Goal: Find specific page/section: Find specific page/section

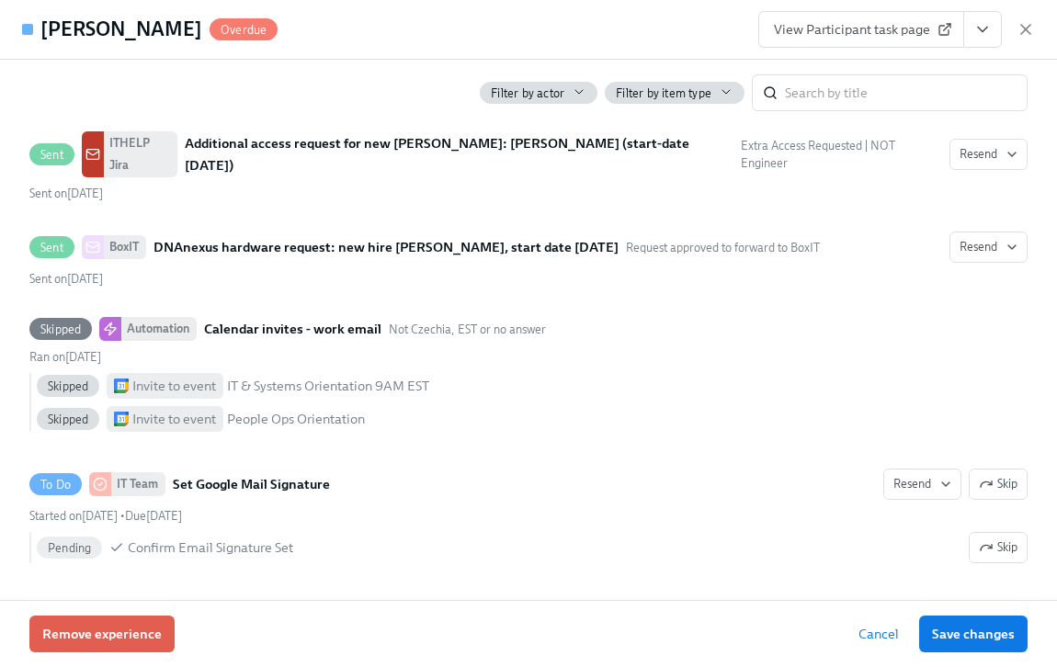
scroll to position [0, 11183]
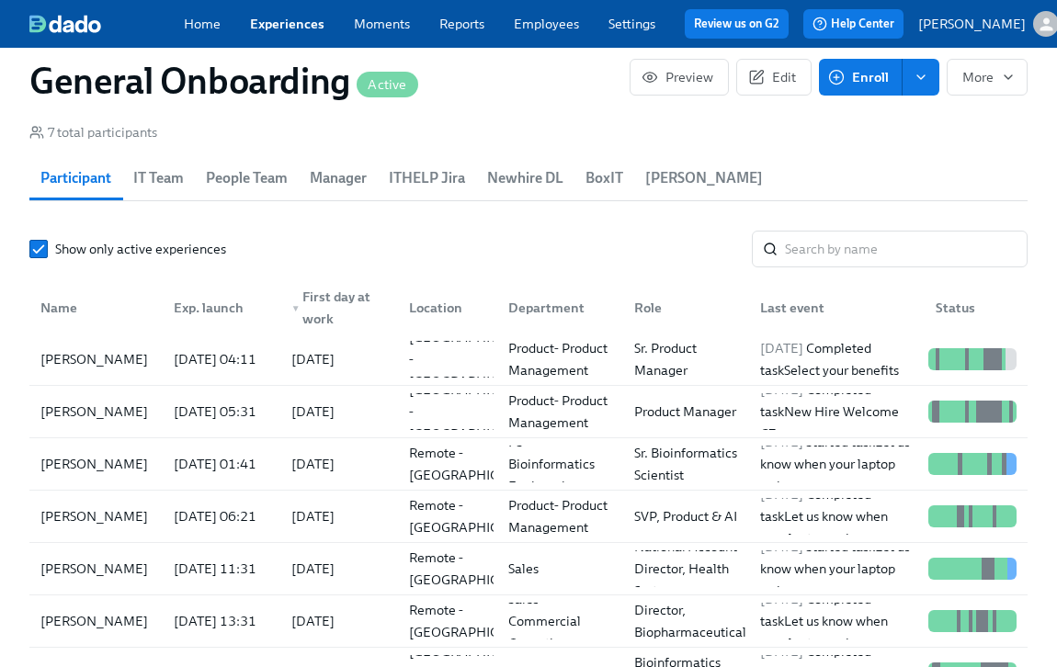
scroll to position [1765, 0]
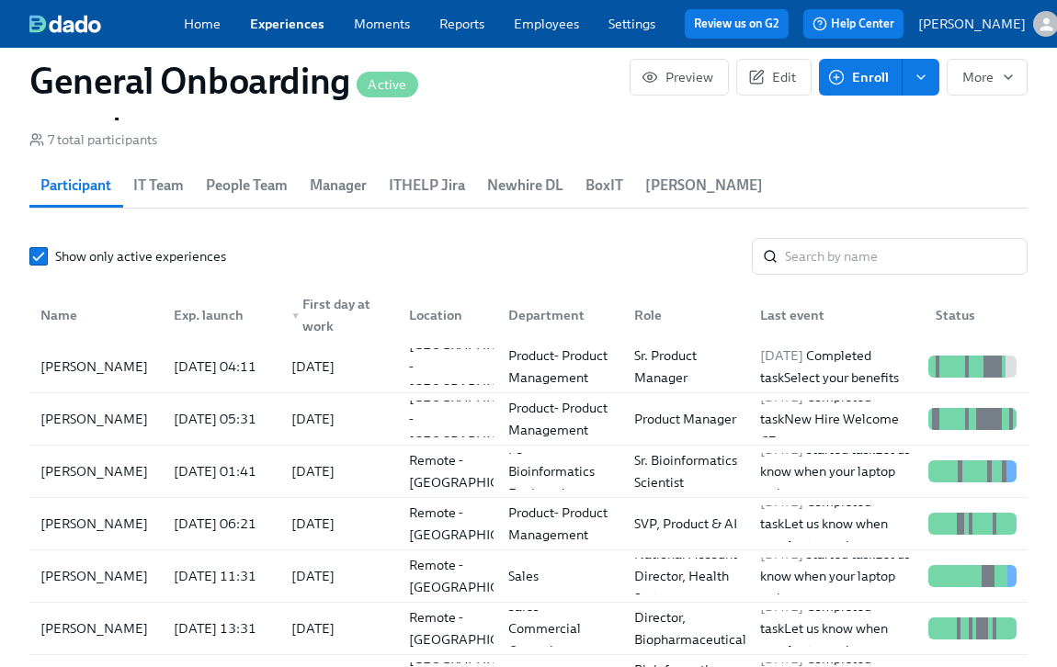
click at [312, 28] on link "Experiences" at bounding box center [287, 24] width 74 height 17
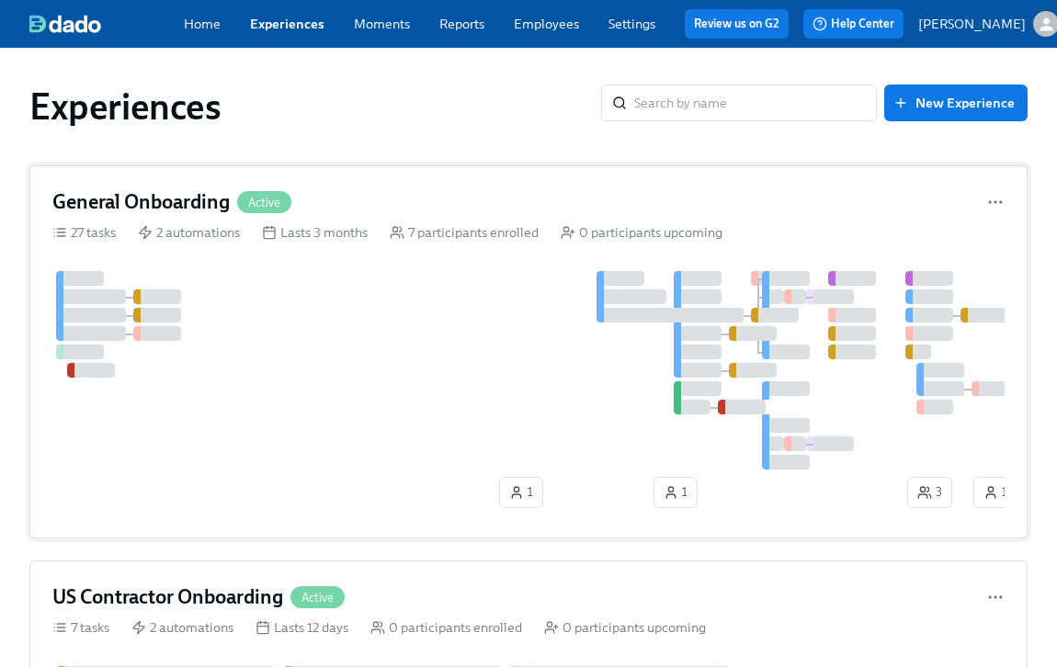
click at [491, 356] on div at bounding box center [553, 370] width 1003 height 198
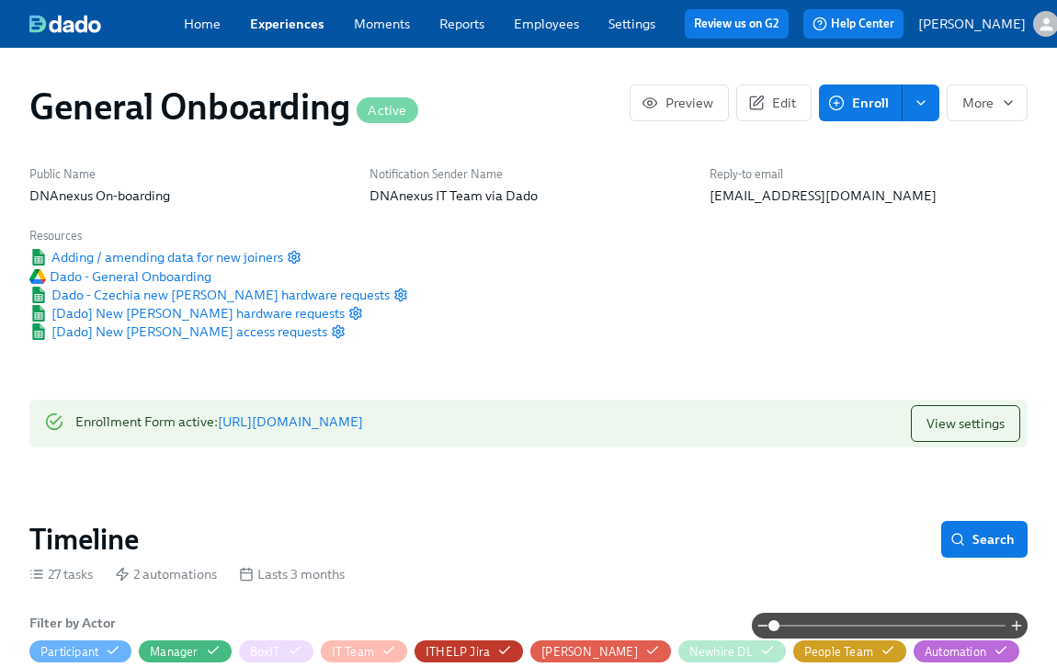
scroll to position [0, 8704]
click at [787, 109] on span "Edit" at bounding box center [774, 103] width 44 height 18
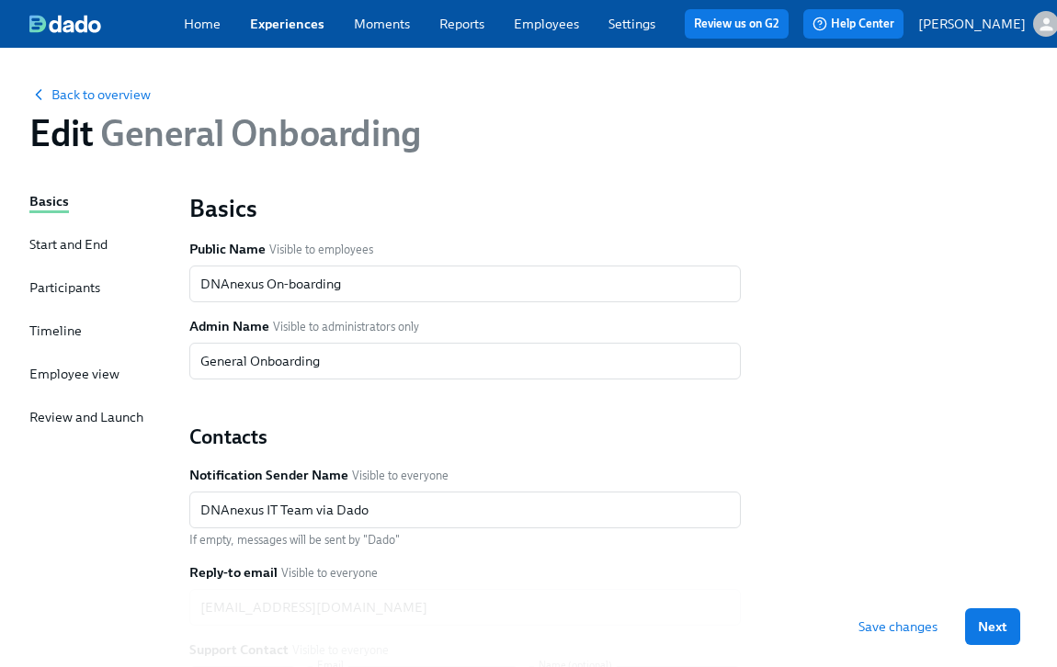
click at [51, 289] on div "Participants" at bounding box center [64, 287] width 71 height 18
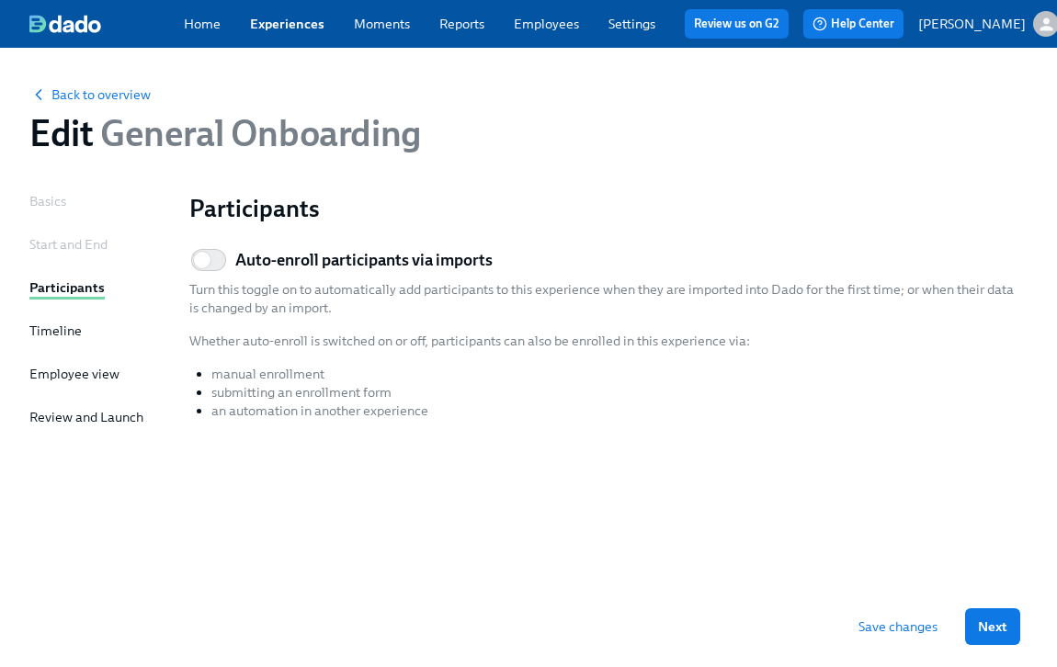
click at [58, 330] on div "Timeline" at bounding box center [55, 331] width 52 height 18
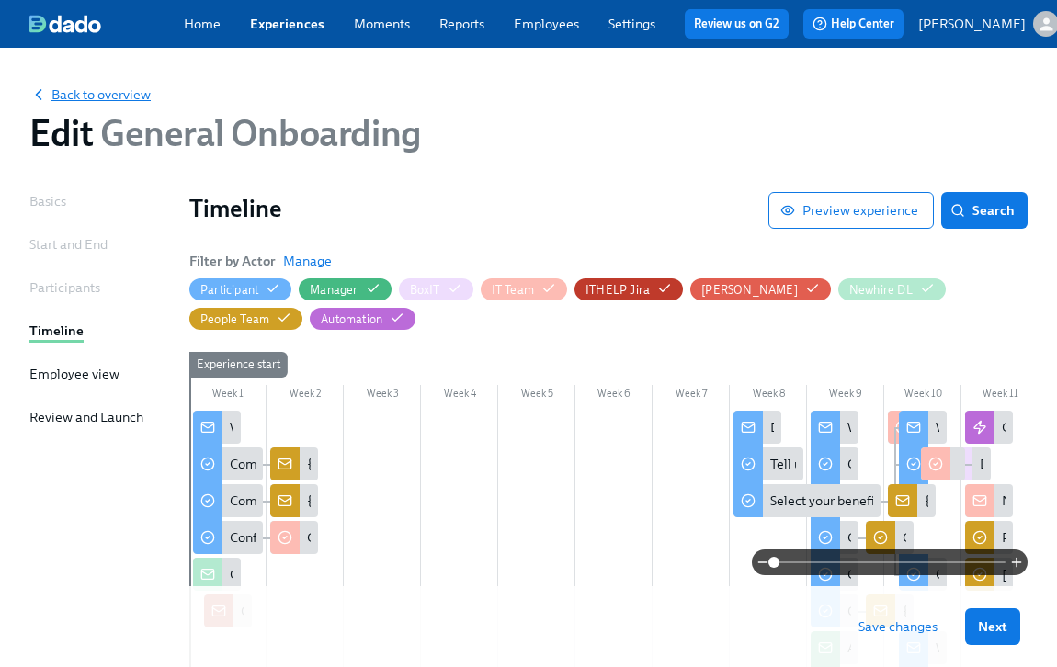
click at [79, 104] on span "Back to overview" at bounding box center [89, 94] width 121 height 18
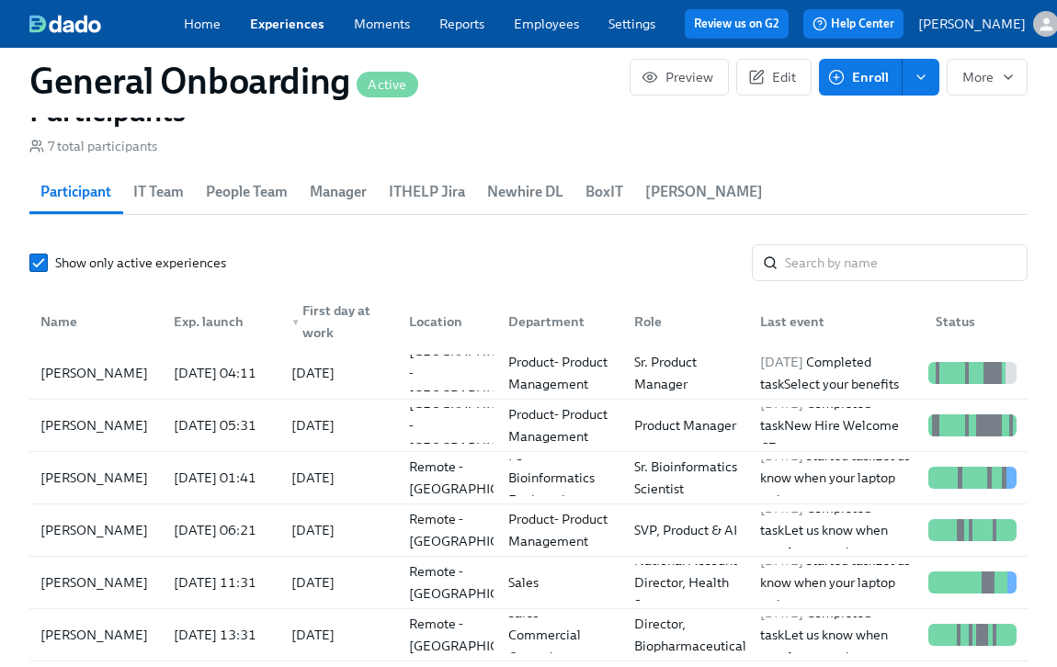
scroll to position [1834, 0]
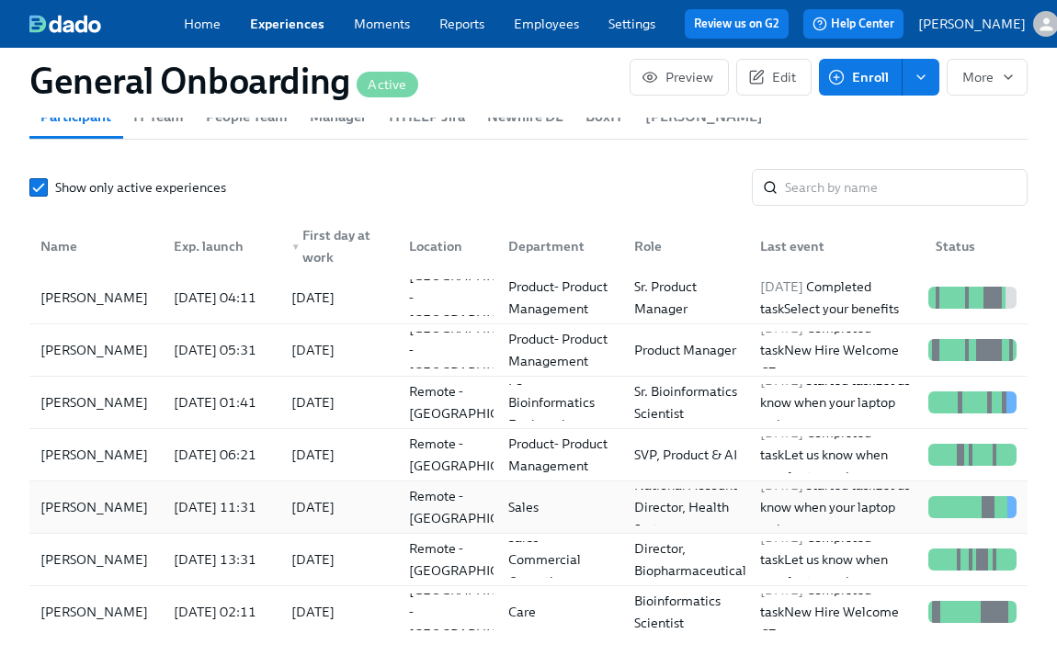
click at [72, 518] on div "[PERSON_NAME]" at bounding box center [94, 507] width 122 height 22
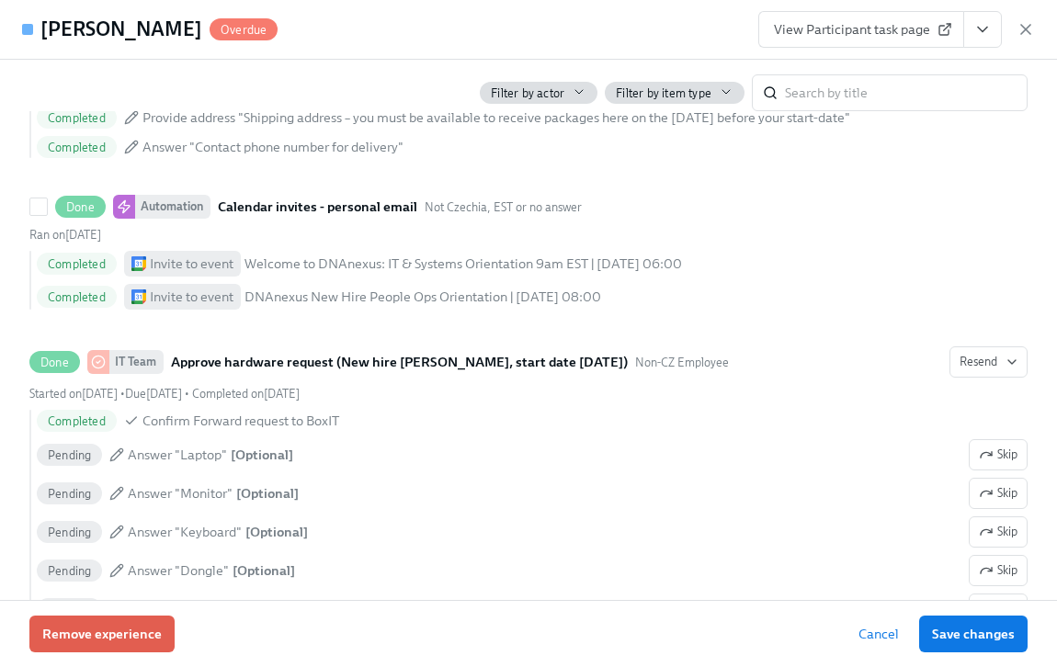
scroll to position [2322, 0]
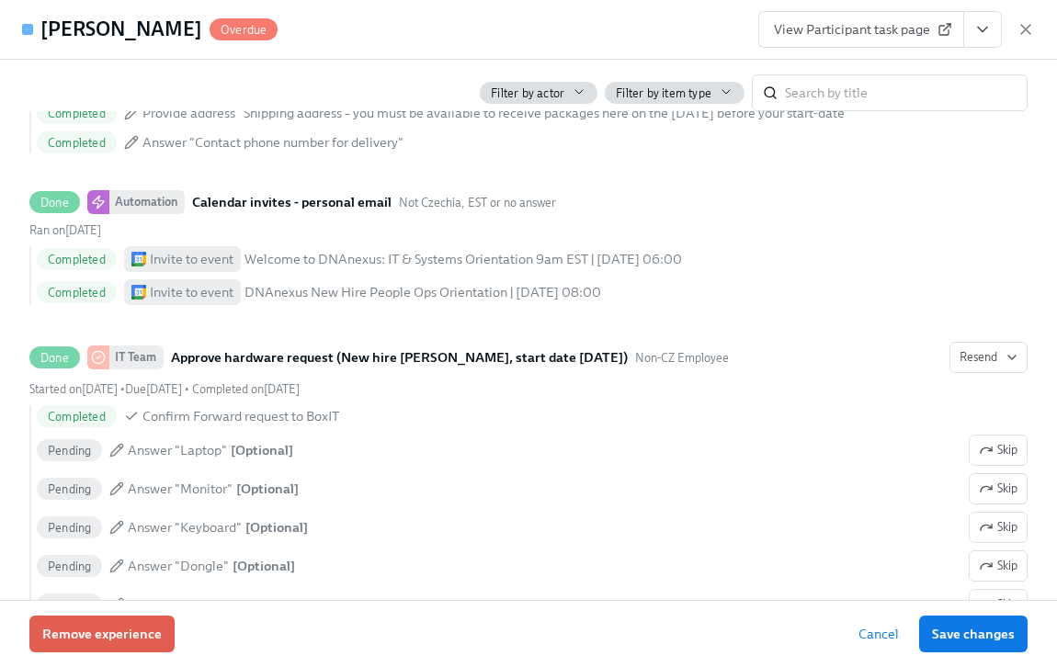
click at [997, 22] on button "View task page" at bounding box center [982, 29] width 39 height 37
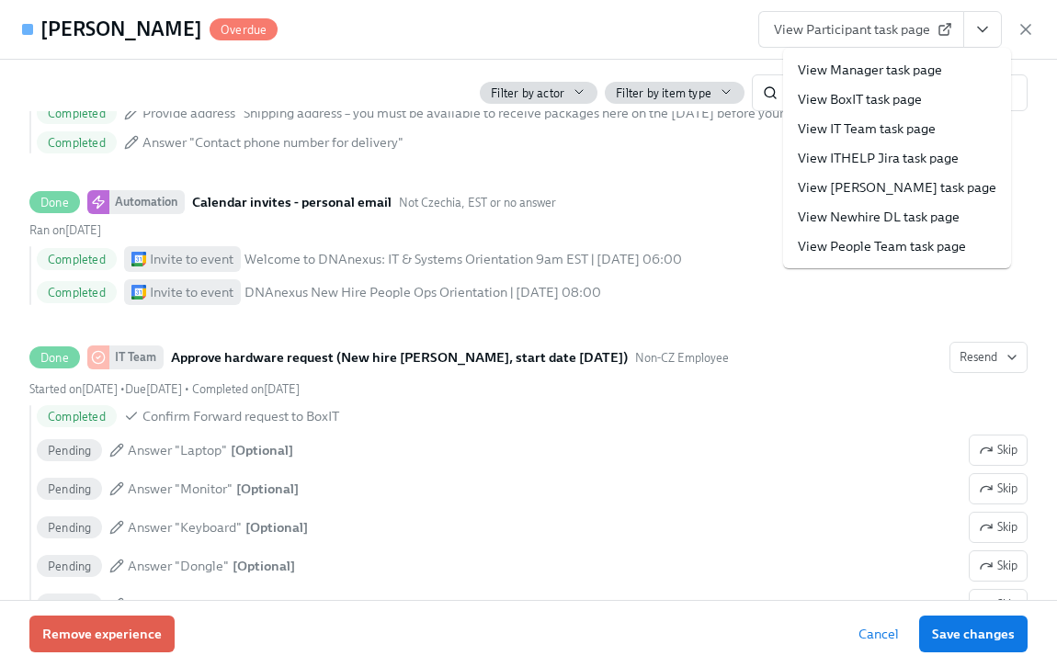
click at [860, 99] on link "View BoxIT task page" at bounding box center [860, 99] width 124 height 18
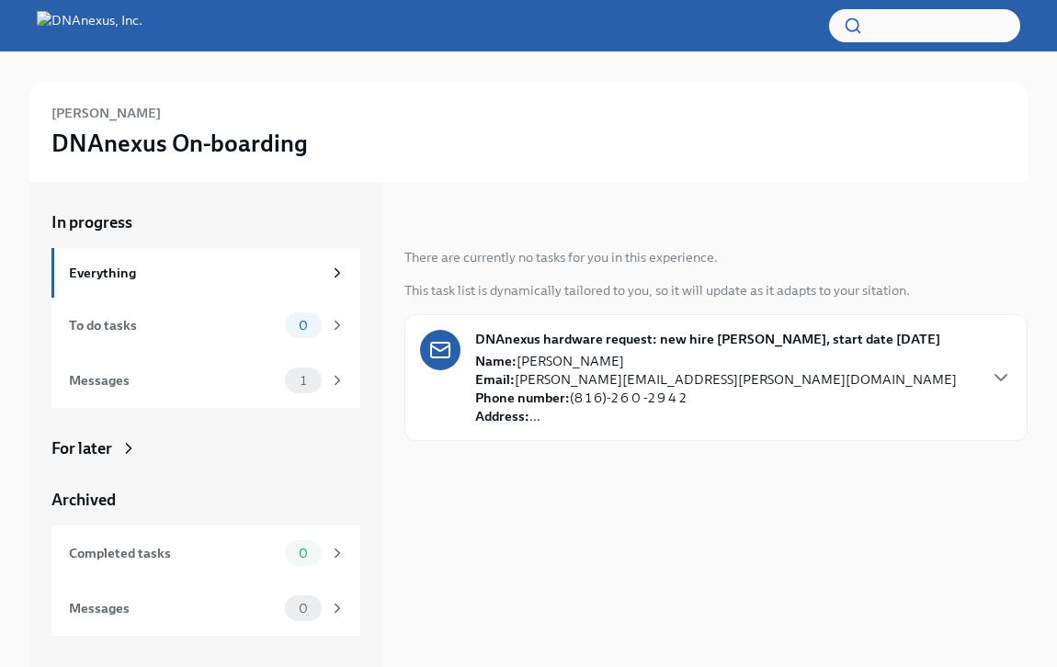
click at [539, 401] on strong "Phone number:" at bounding box center [522, 398] width 95 height 17
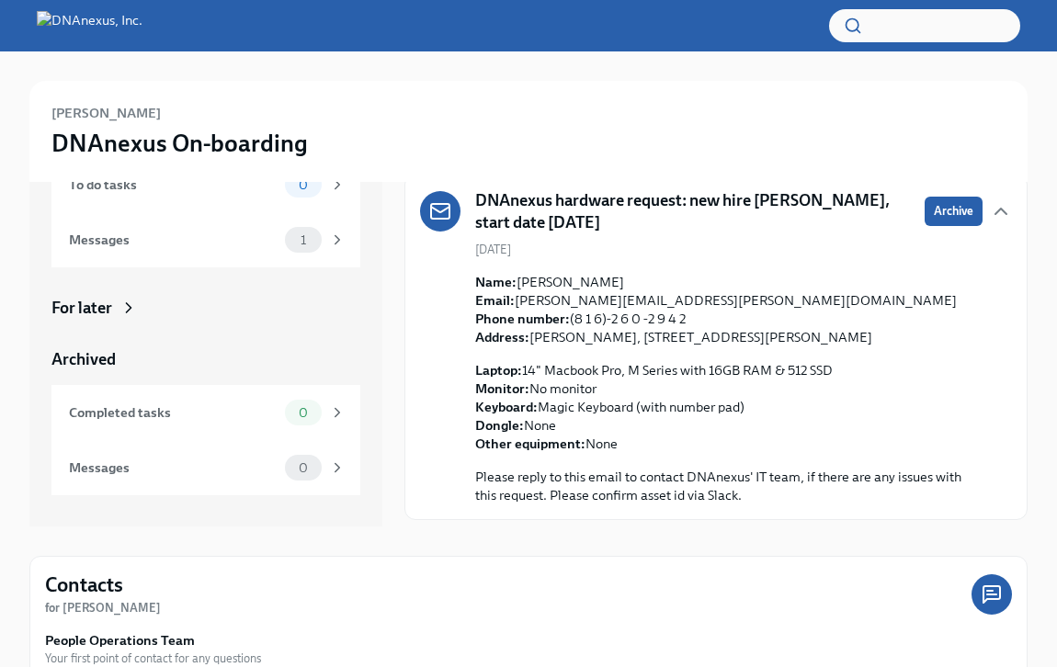
scroll to position [142, 0]
